Goal: Go to known website: Access a specific website the user already knows

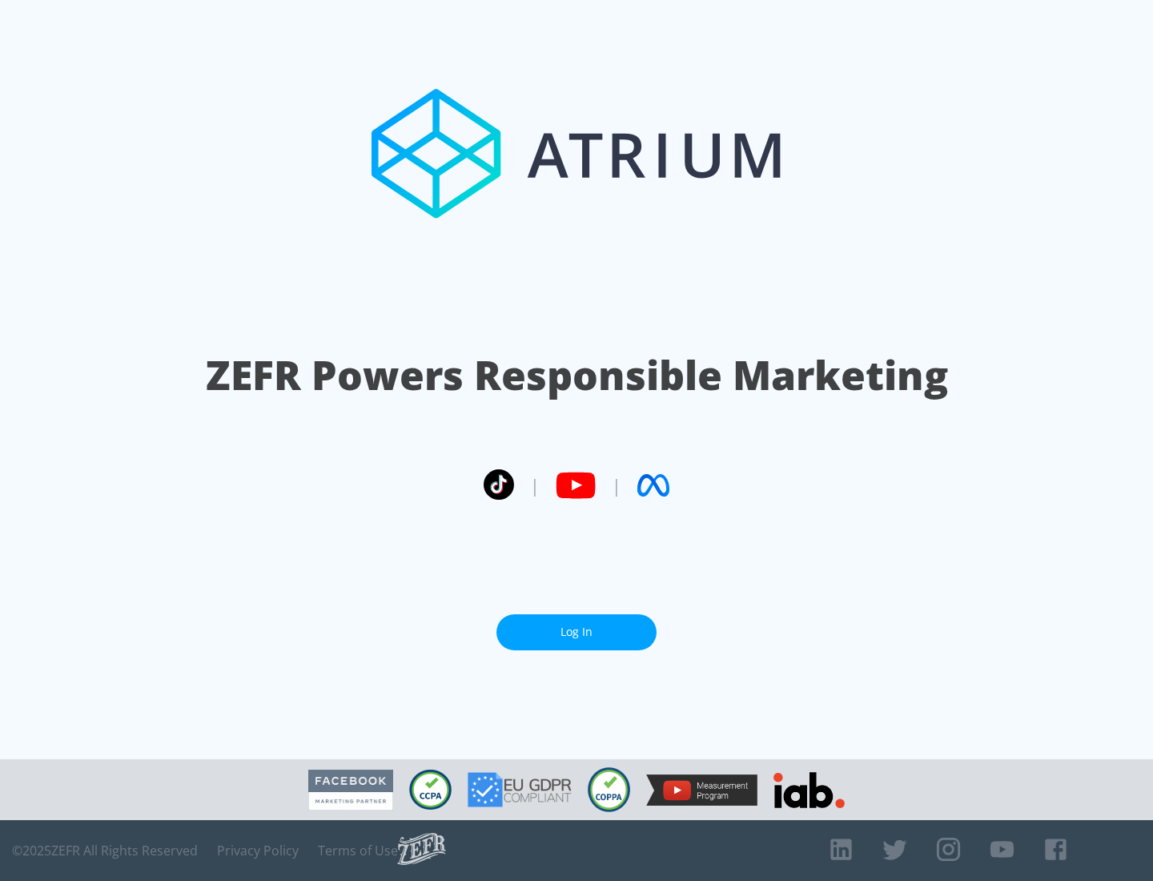
click at [577, 632] on link "Log In" at bounding box center [577, 632] width 160 height 36
